Goal: Task Accomplishment & Management: Use online tool/utility

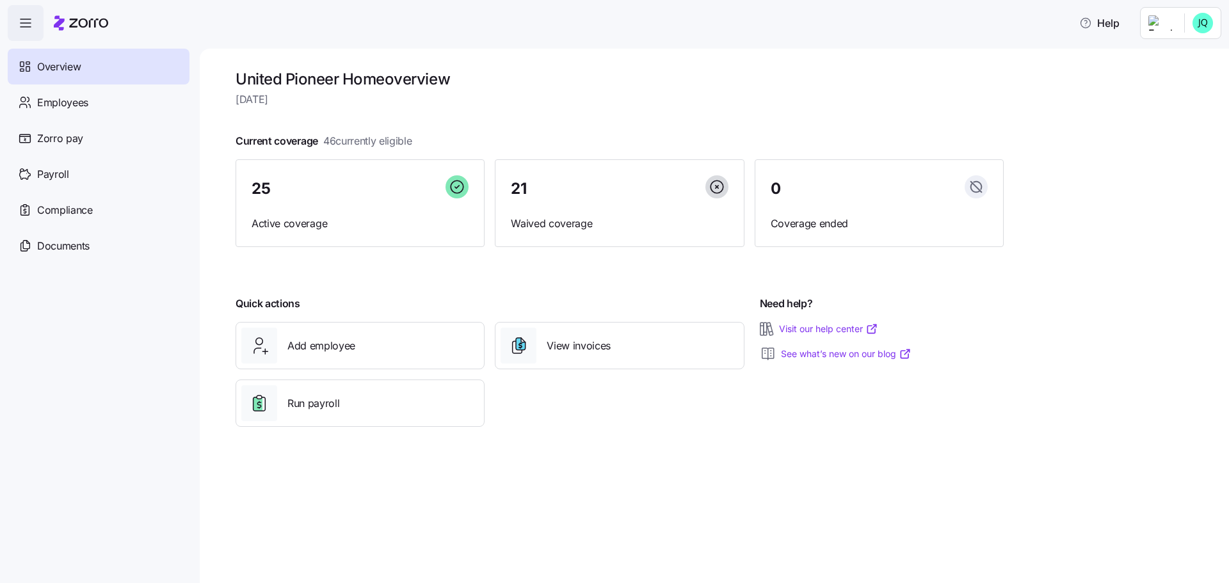
click at [846, 415] on div "Need help? Visit our help center See what’s new on our blog" at bounding box center [879, 361] width 259 height 141
click at [85, 106] on span "Employees" at bounding box center [62, 103] width 51 height 16
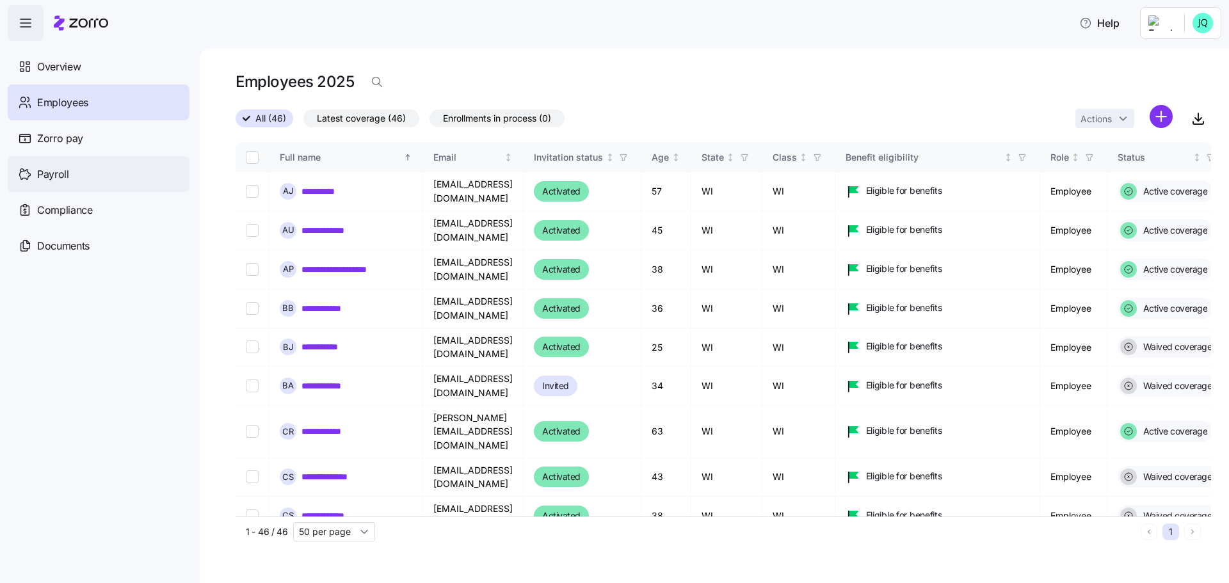
click at [43, 170] on span "Payroll" at bounding box center [53, 174] width 32 height 16
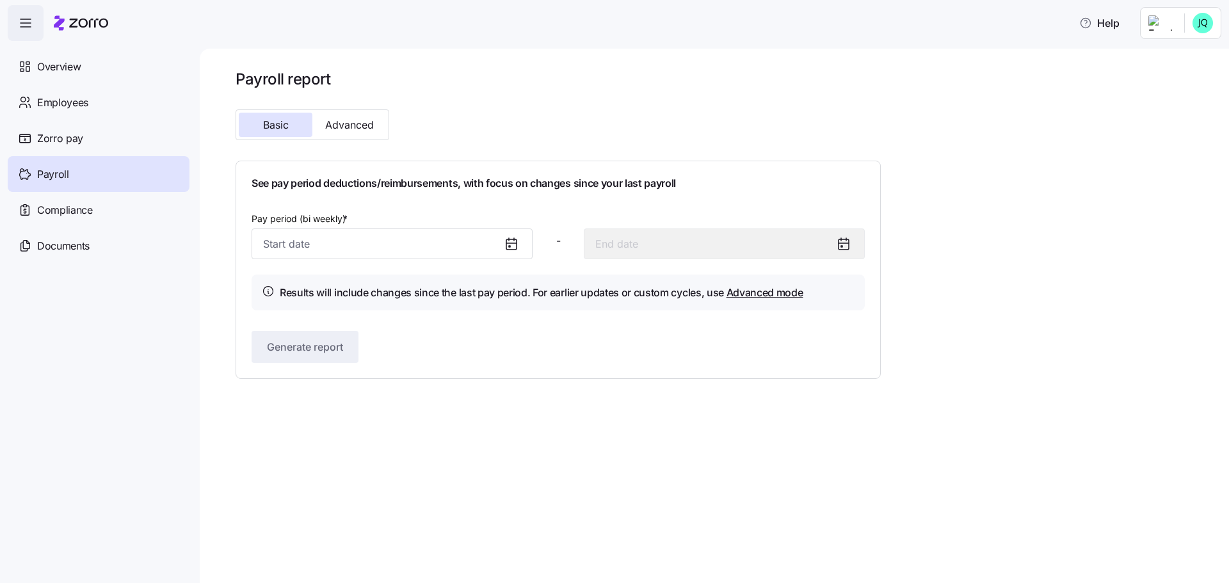
click at [508, 248] on icon at bounding box center [511, 243] width 15 height 15
click at [478, 243] on input "Pay period (bi weekly) *" at bounding box center [392, 244] width 281 height 31
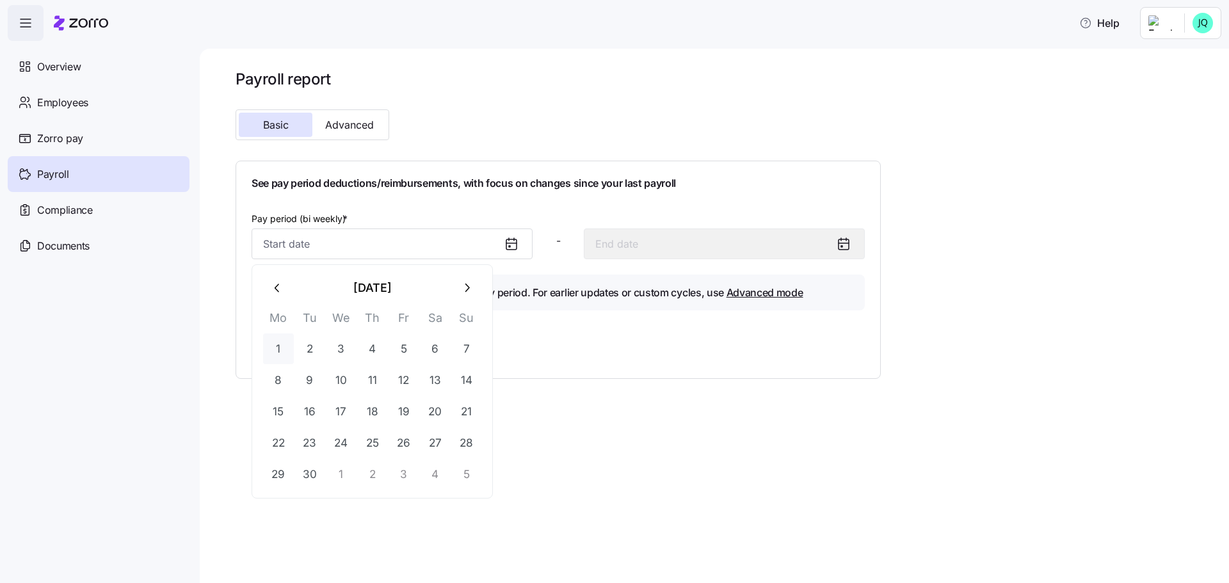
click at [275, 352] on button "1" at bounding box center [278, 348] width 31 height 31
type input "[DATE]"
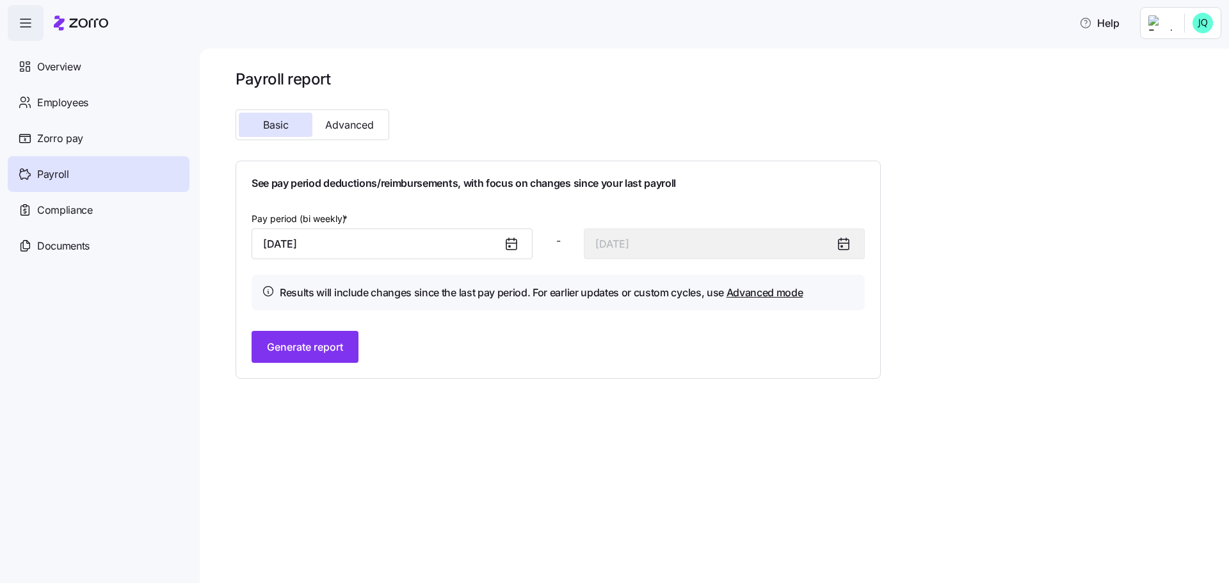
click at [508, 242] on icon at bounding box center [511, 243] width 15 height 15
click at [447, 246] on input "[DATE]" at bounding box center [392, 244] width 281 height 31
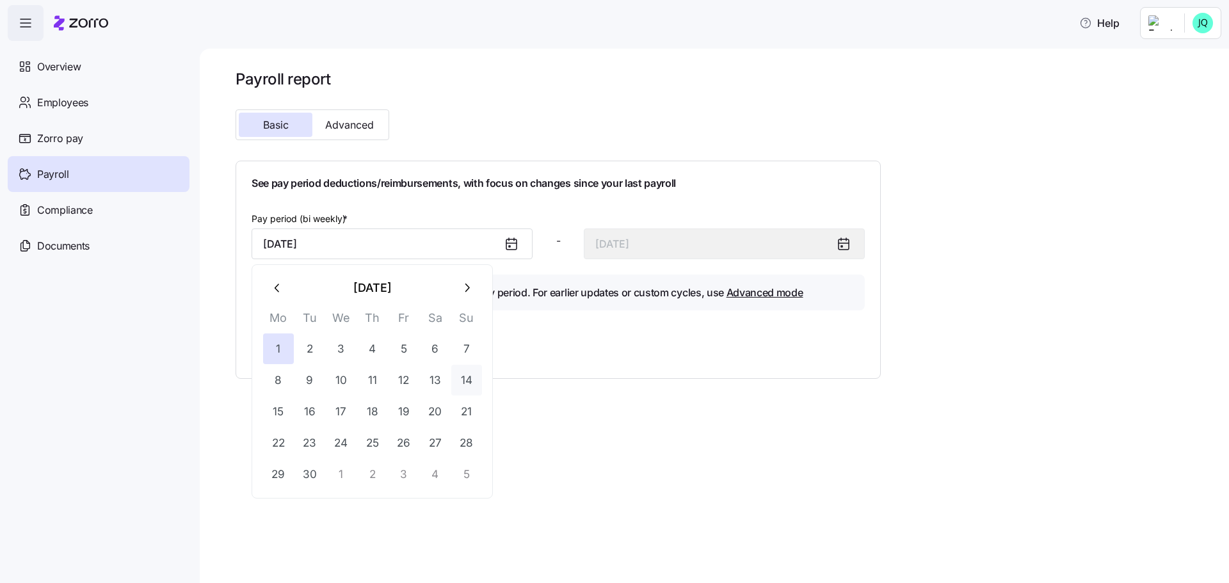
click at [459, 376] on button "14" at bounding box center [466, 380] width 31 height 31
type input "[DATE]"
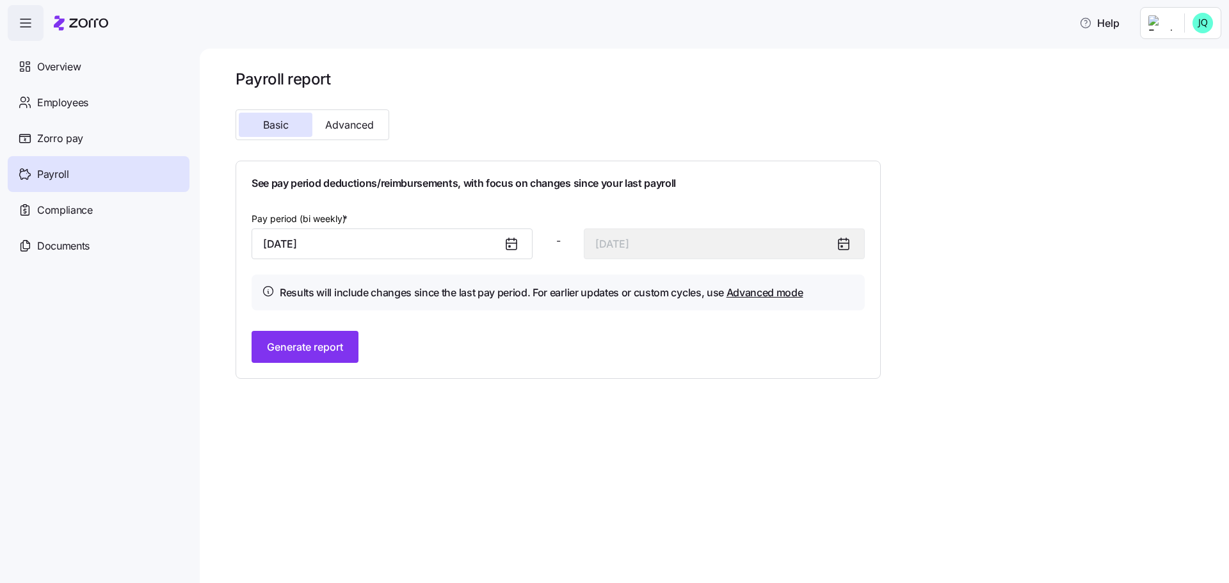
click at [508, 245] on icon at bounding box center [511, 243] width 15 height 15
click at [501, 238] on div at bounding box center [516, 243] width 31 height 29
click at [514, 242] on icon at bounding box center [511, 243] width 15 height 15
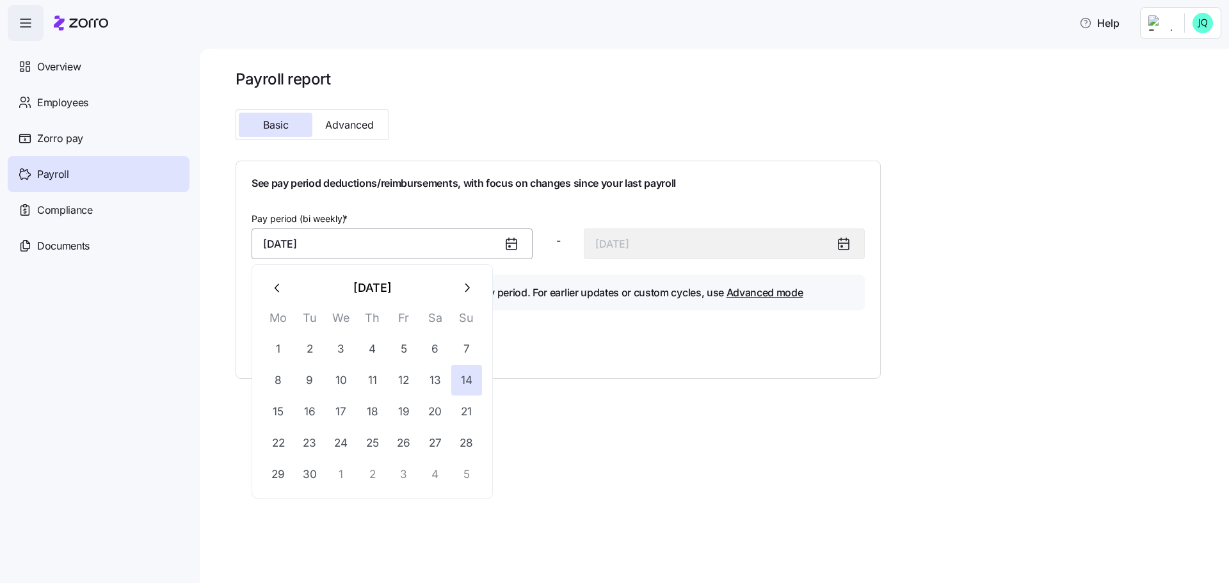
drag, startPoint x: 440, startPoint y: 244, endPoint x: 396, endPoint y: 250, distance: 44.5
click at [439, 245] on input "[DATE]" at bounding box center [392, 244] width 281 height 31
click at [438, 374] on button "13" at bounding box center [435, 380] width 31 height 31
type input "[DATE]"
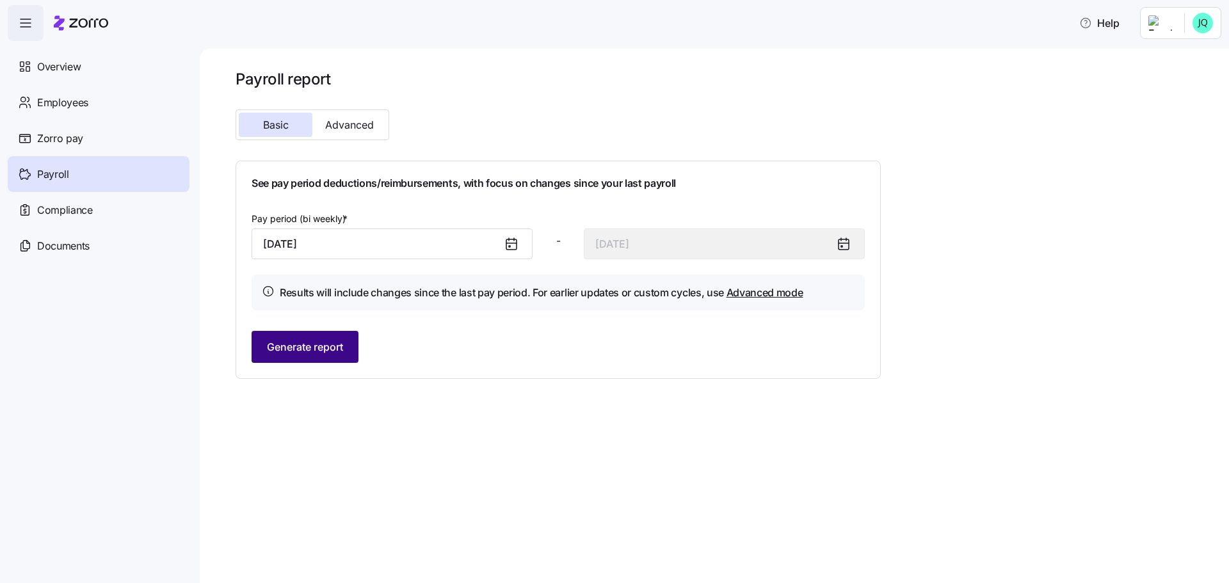
click at [324, 342] on span "Generate report" at bounding box center [305, 346] width 76 height 15
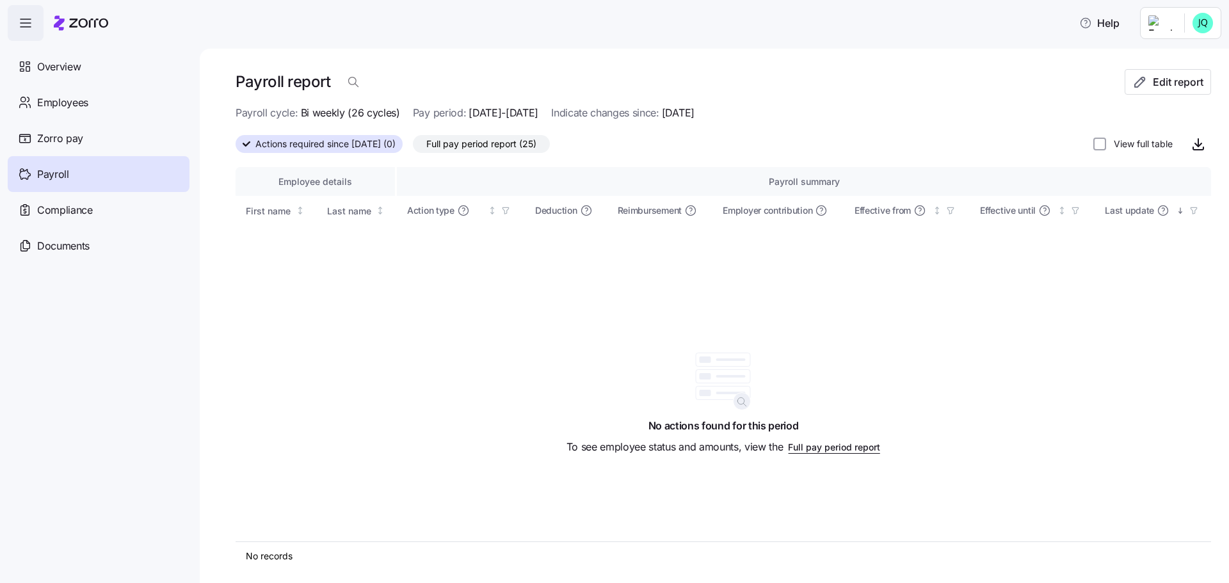
click at [45, 177] on span "Payroll" at bounding box center [53, 174] width 32 height 16
click at [573, 76] on div "Payroll report" at bounding box center [680, 82] width 889 height 26
click at [639, 138] on div "Actions required since [DATE] (0) Full pay period report (25) View full table" at bounding box center [724, 144] width 976 height 26
